Goal: Information Seeking & Learning: Learn about a topic

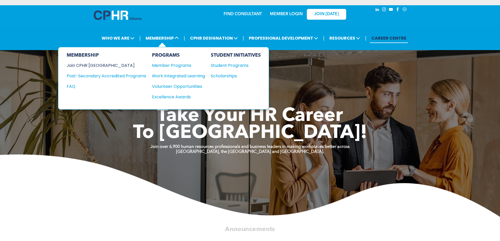
click at [92, 66] on div "Join CPHR [GEOGRAPHIC_DATA]" at bounding box center [103, 65] width 72 height 7
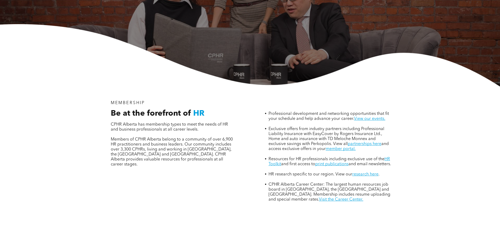
scroll to position [131, 0]
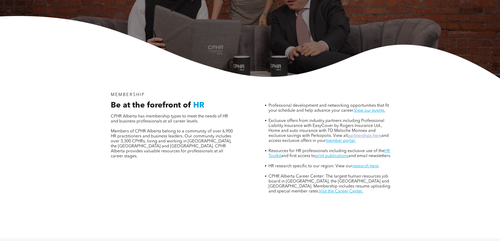
click at [367, 134] on link "partnerships here" at bounding box center [365, 136] width 34 height 4
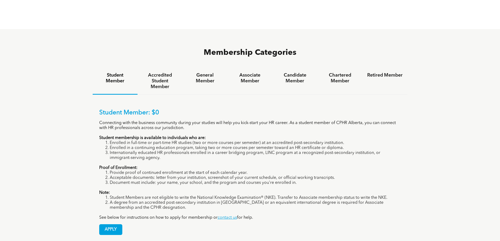
scroll to position [341, 0]
click at [163, 72] on h4 "Accredited Student Member" at bounding box center [159, 80] width 35 height 17
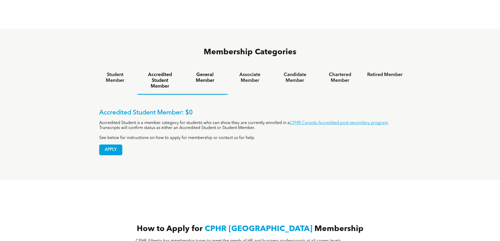
click at [206, 72] on h4 "General Member" at bounding box center [204, 78] width 35 height 12
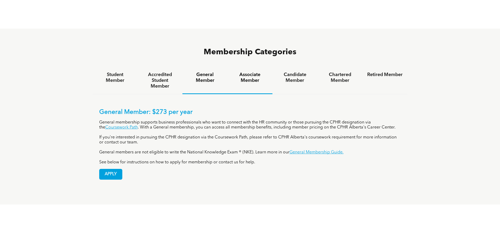
click at [252, 72] on h4 "Associate Member" at bounding box center [249, 78] width 35 height 12
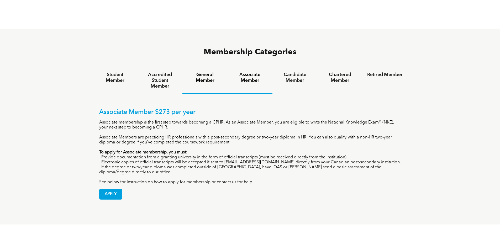
click at [211, 72] on h4 "General Member" at bounding box center [204, 78] width 35 height 12
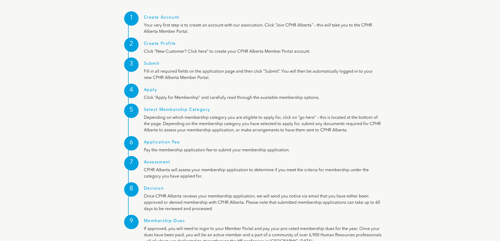
scroll to position [664, 0]
click at [336, 114] on p "Depending on which membership category you are eligible to apply for, click on …" at bounding box center [262, 123] width 237 height 19
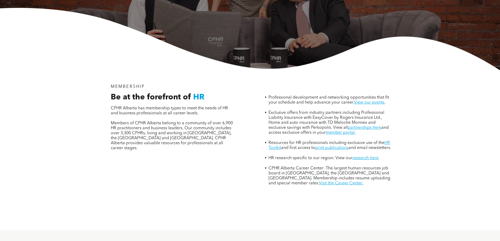
scroll to position [0, 0]
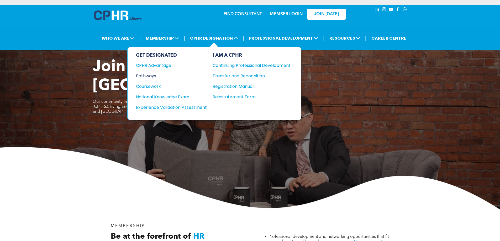
click at [154, 76] on div "Pathways" at bounding box center [168, 76] width 64 height 7
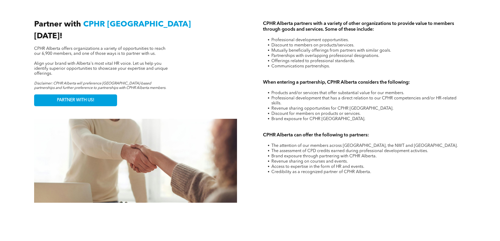
scroll to position [761, 0]
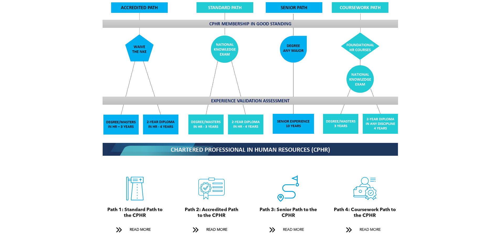
scroll to position [420, 0]
